Goal: Information Seeking & Learning: Stay updated

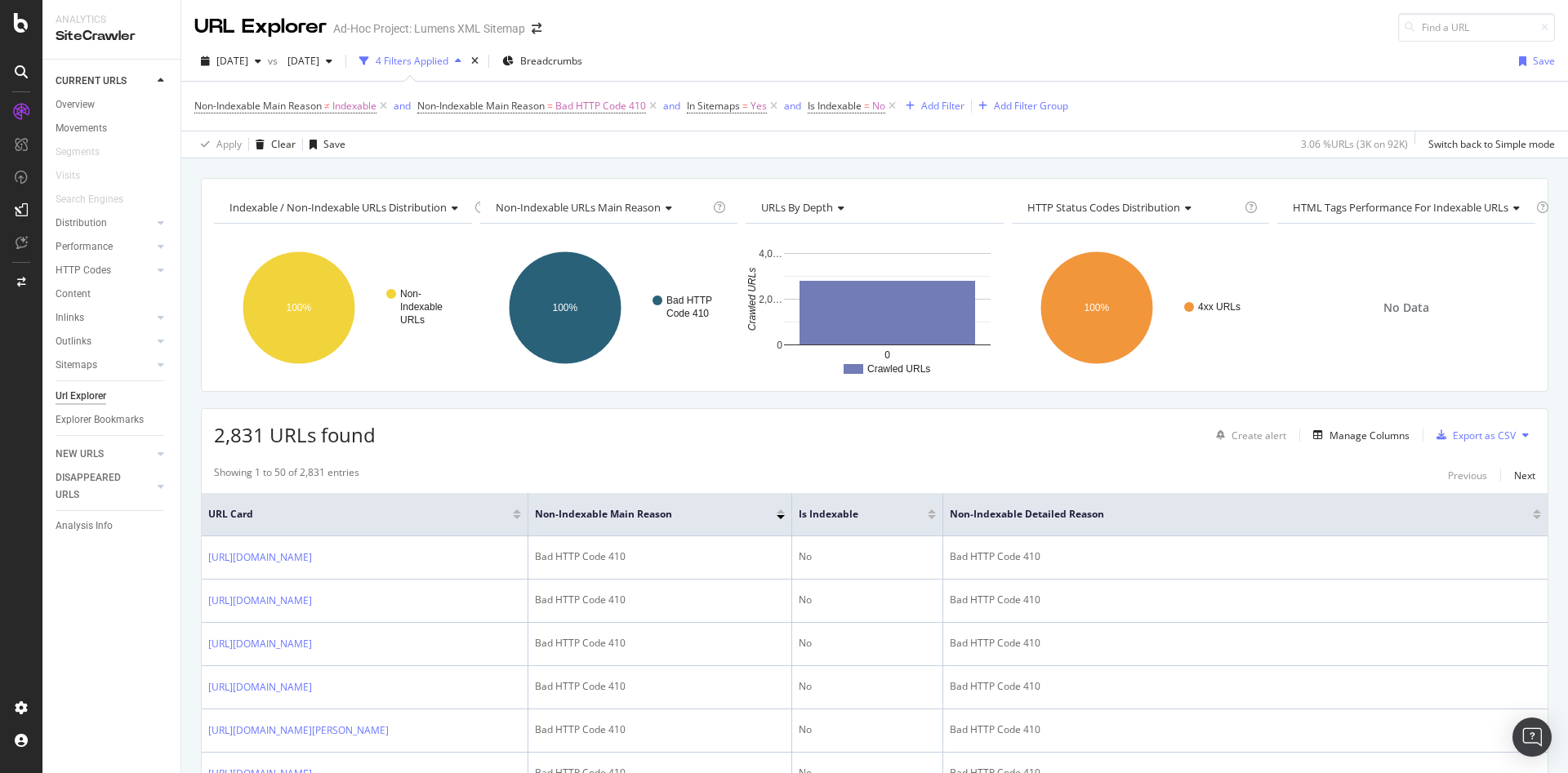
click at [1112, 156] on div "Apply Clear Save 3.06 % URLs ( 3K on 92K ) Switch back to Simple mode" at bounding box center [875, 144] width 1387 height 27
